Goal: Check status: Check status

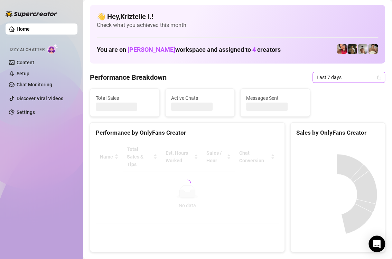
click at [340, 76] on span "Last 7 days" at bounding box center [349, 77] width 64 height 10
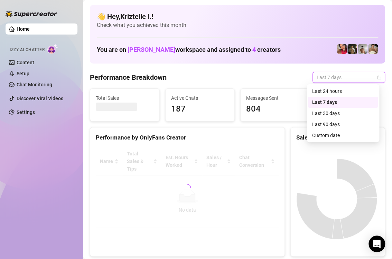
click at [337, 134] on div "Custom date" at bounding box center [343, 136] width 62 height 8
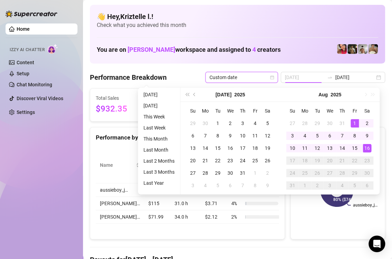
click at [358, 124] on div "1" at bounding box center [355, 123] width 8 height 8
type input "[DATE]"
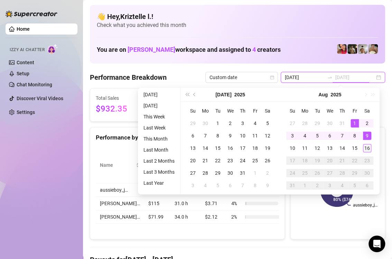
type input "[DATE]"
click at [366, 148] on div "16" at bounding box center [367, 148] width 8 height 8
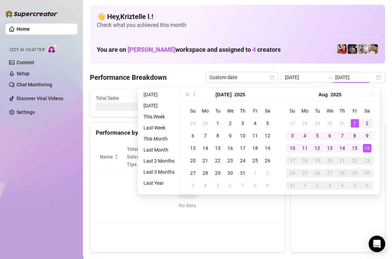
type input "[DATE]"
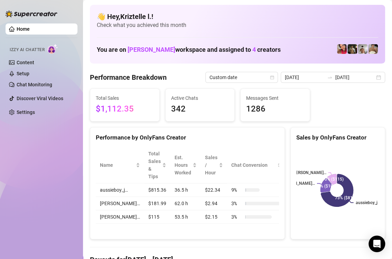
click at [330, 105] on div "Total Sales $1,112.35 Active Chats 342 Messages Sent 1286" at bounding box center [237, 105] width 301 height 33
click at [201, 79] on div "Performance Breakdown Custom date [DATE] [DATE]" at bounding box center [237, 77] width 295 height 11
